Goal: Find specific page/section: Find specific page/section

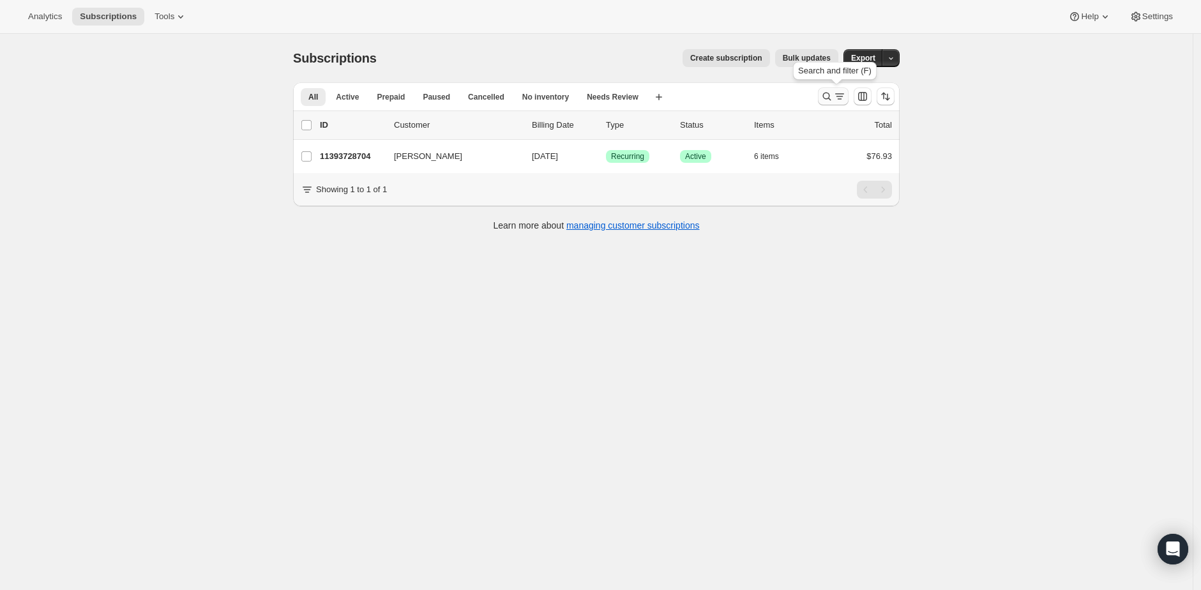
click at [822, 98] on button "Search and filter results" at bounding box center [833, 97] width 31 height 18
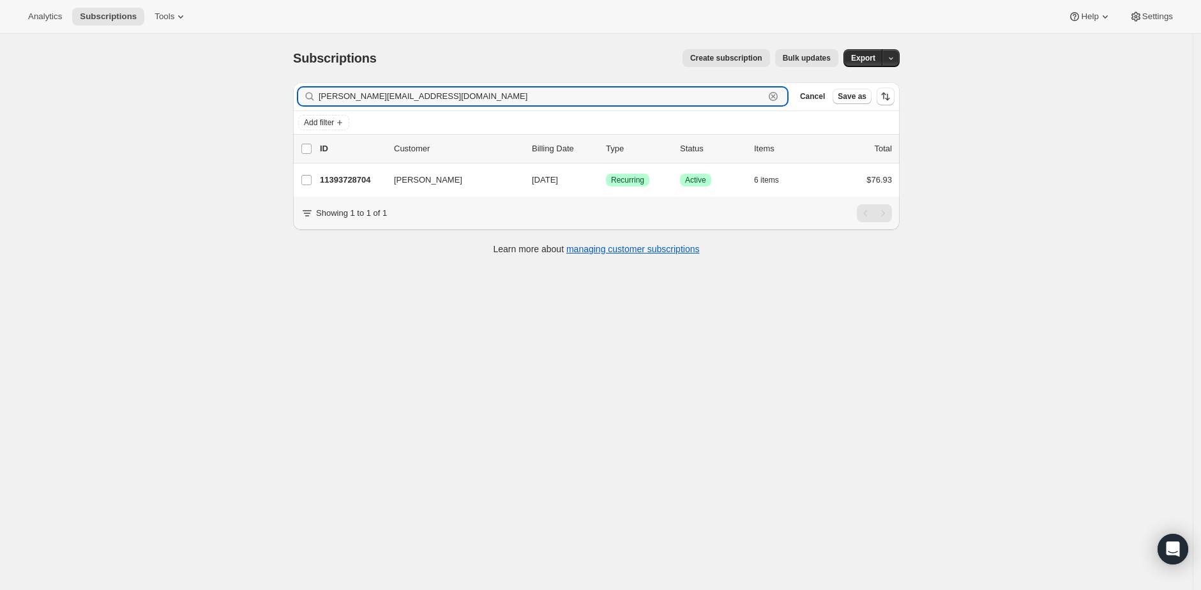
click at [778, 96] on icon "button" at bounding box center [773, 96] width 9 height 9
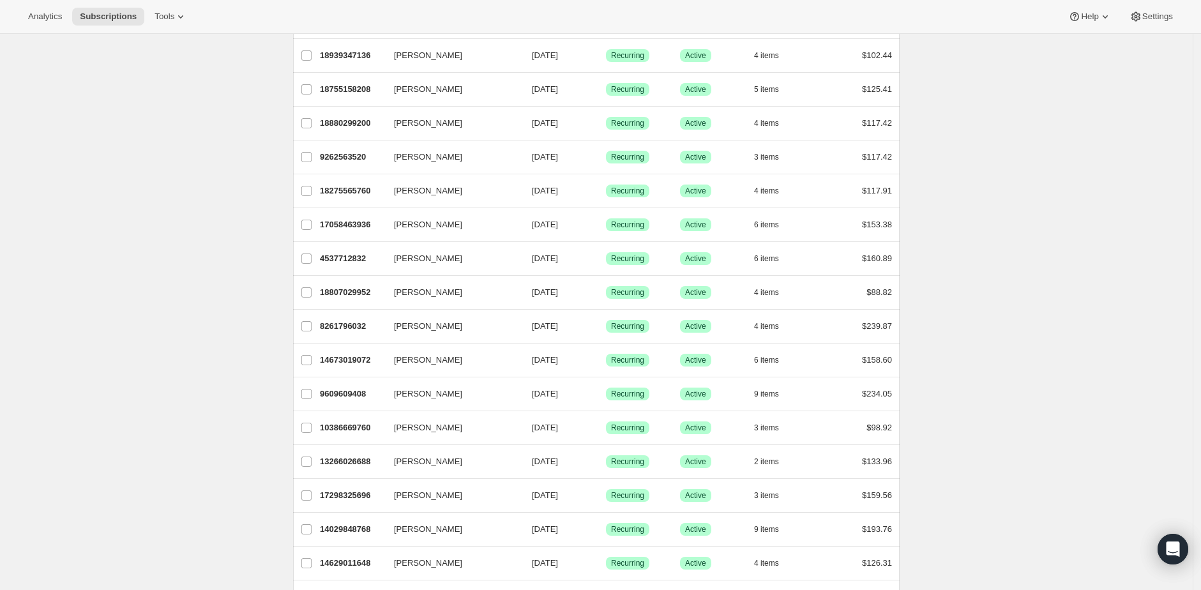
scroll to position [1350, 0]
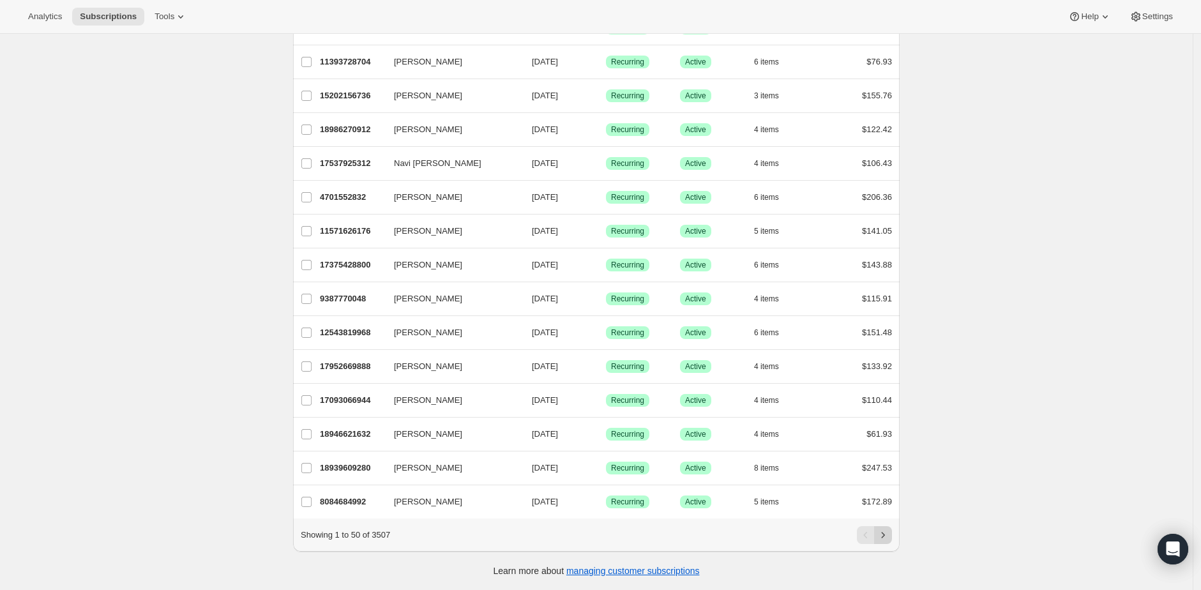
click at [888, 535] on icon "Next" at bounding box center [883, 535] width 13 height 13
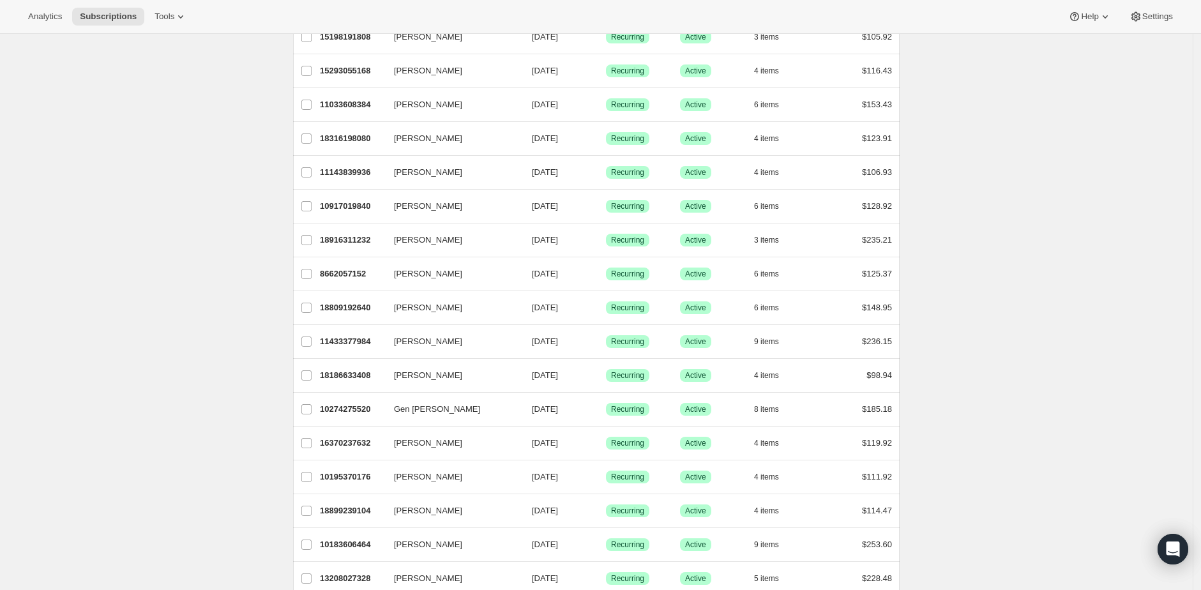
scroll to position [0, 0]
